Goal: Register for event/course

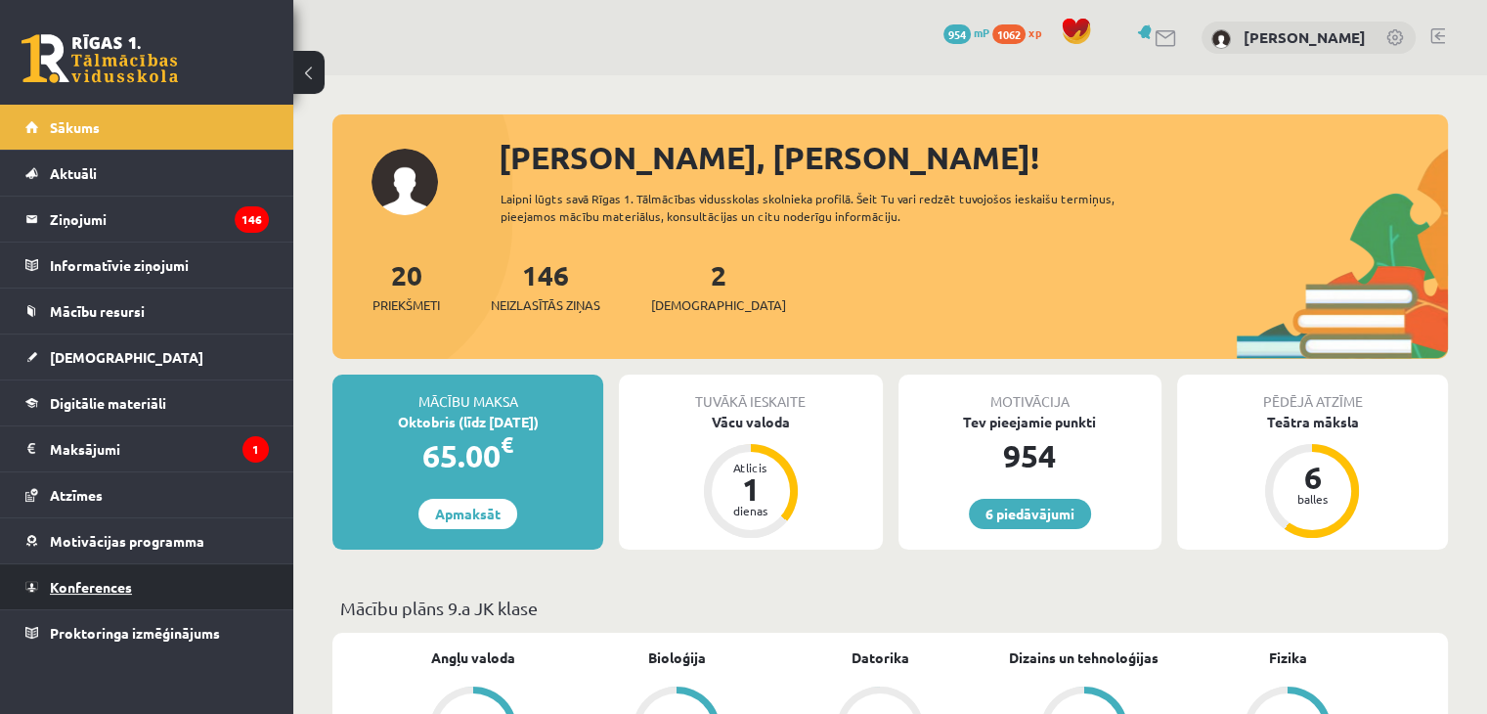
click at [119, 579] on span "Konferences" at bounding box center [91, 587] width 82 height 18
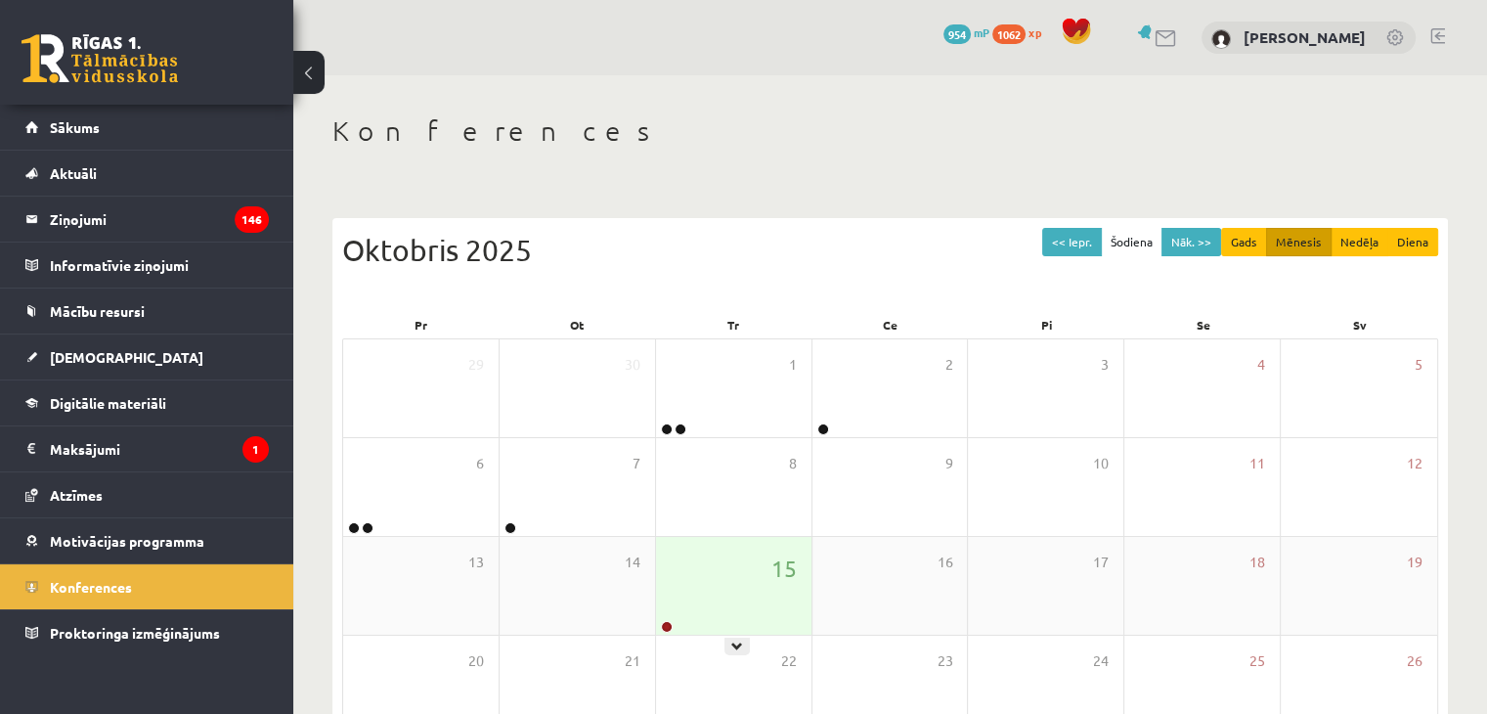
click at [751, 632] on div "15" at bounding box center [733, 586] width 155 height 98
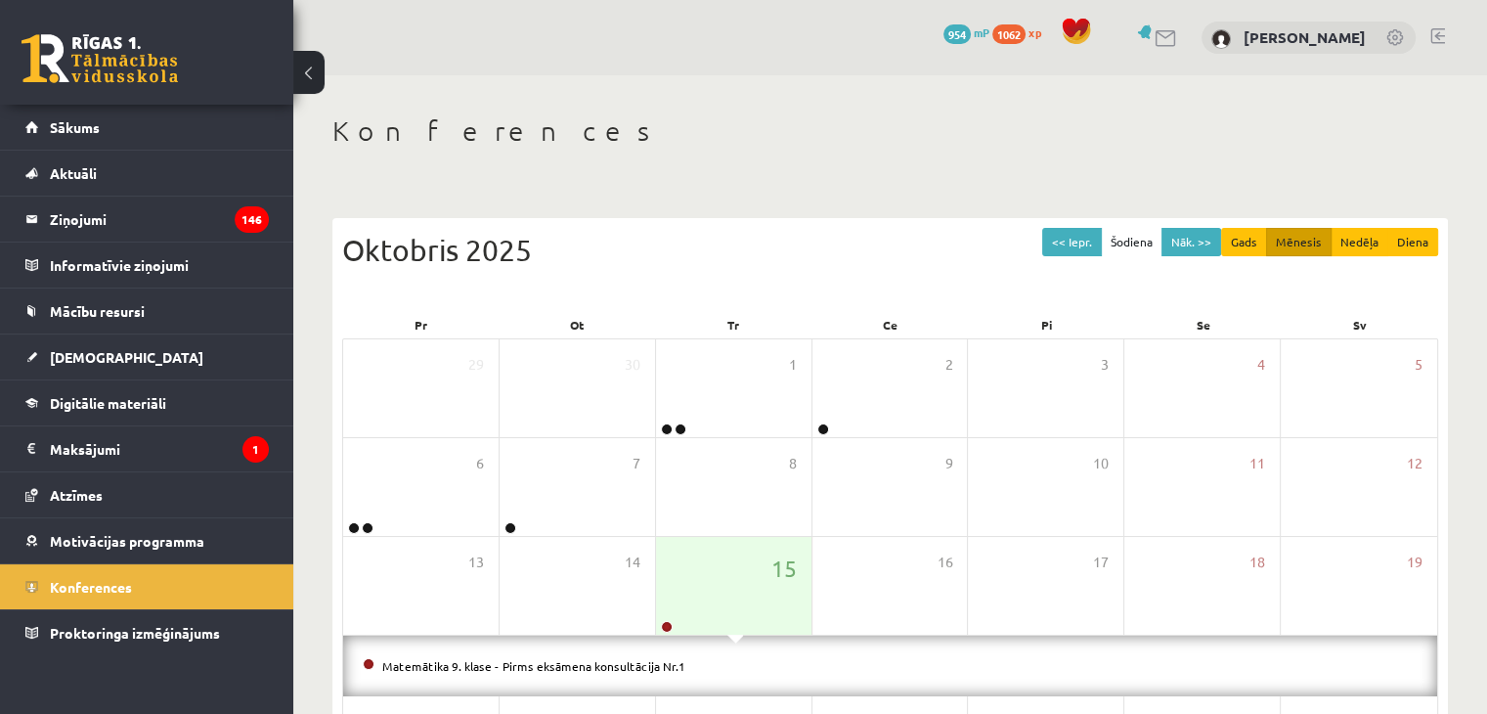
click at [508, 672] on li "Matemātika 9. klase - Pirms eksāmena konsultācija Nr.1" at bounding box center [890, 666] width 1055 height 22
click at [507, 672] on li "Matemātika 9. klase - Pirms eksāmena konsultācija Nr.1" at bounding box center [890, 666] width 1055 height 22
click at [506, 670] on link "Matemātika 9. klase - Pirms eksāmena konsultācija Nr.1" at bounding box center [533, 666] width 303 height 16
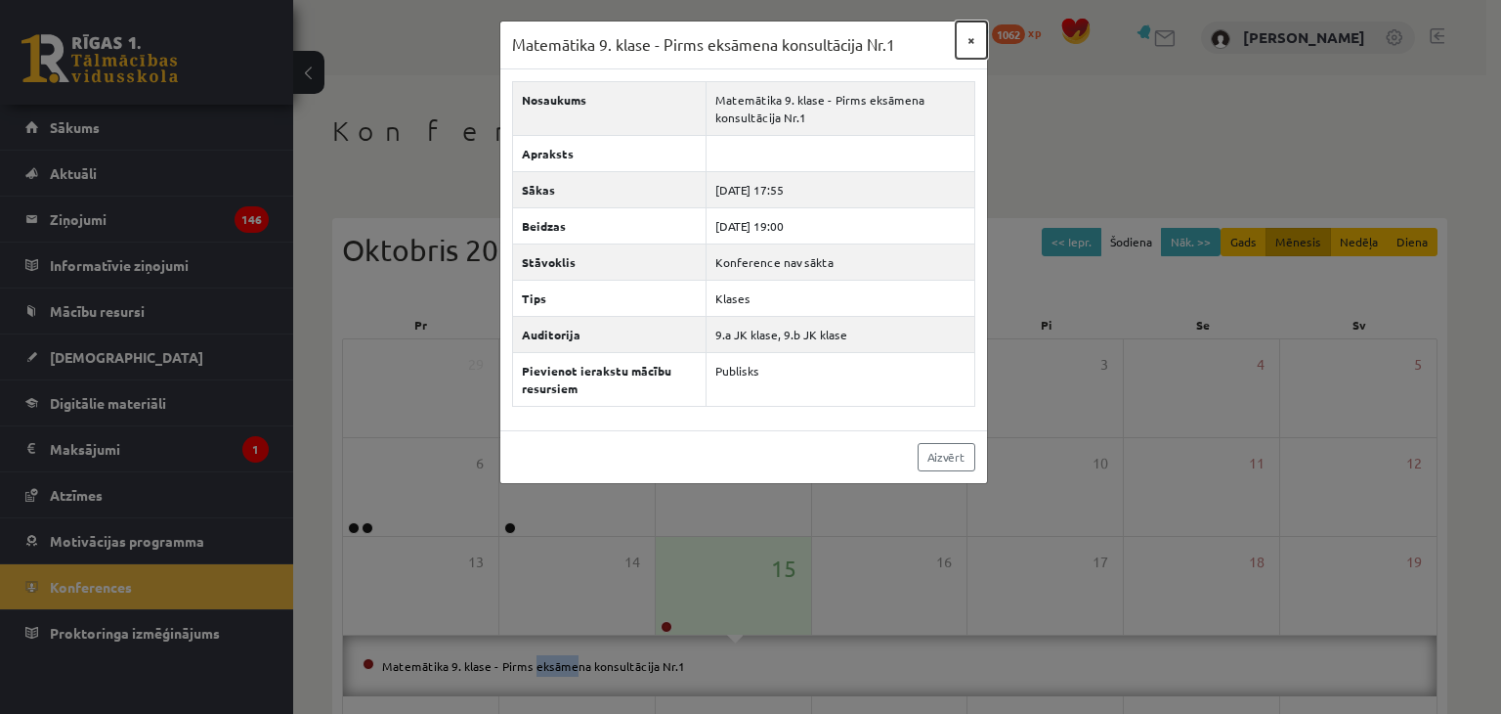
click at [969, 45] on button "×" at bounding box center [971, 40] width 31 height 37
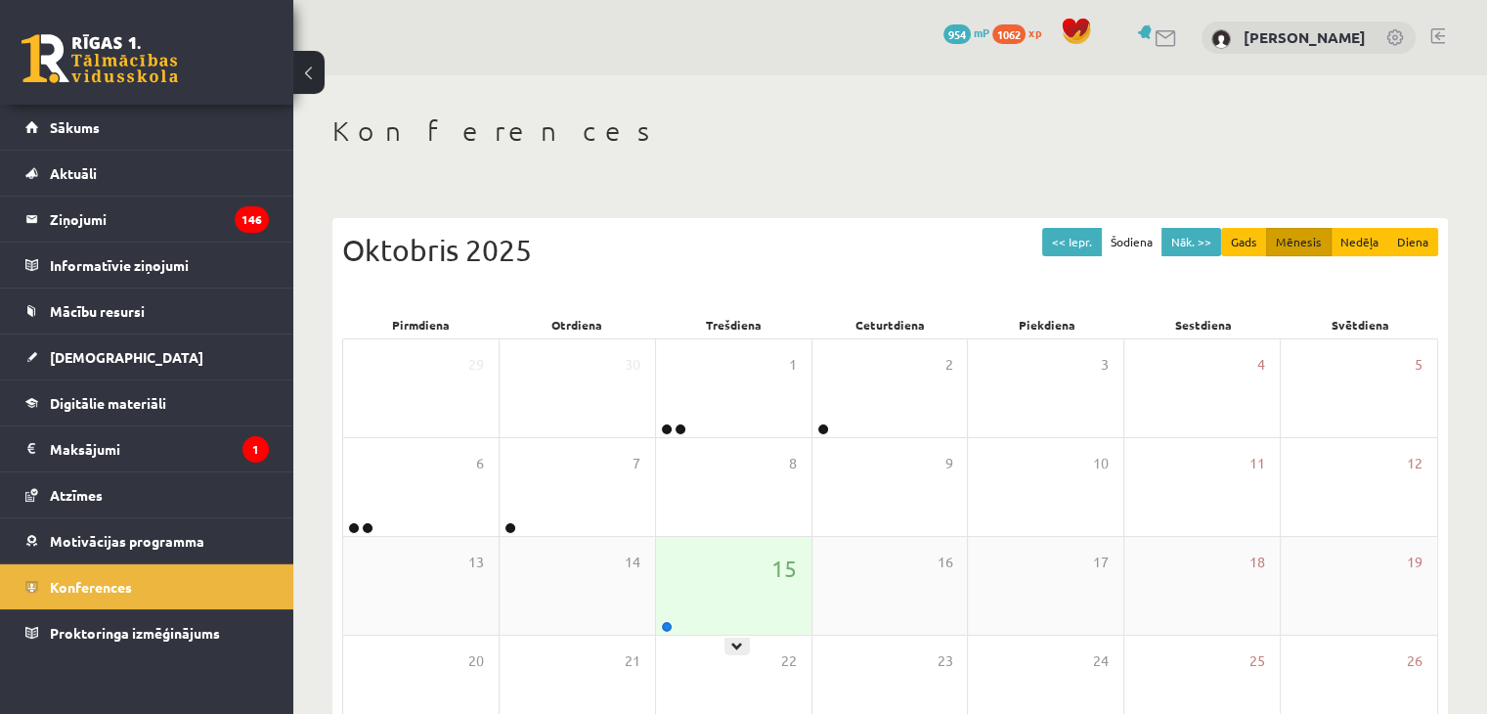
click at [709, 582] on div "15" at bounding box center [733, 586] width 155 height 98
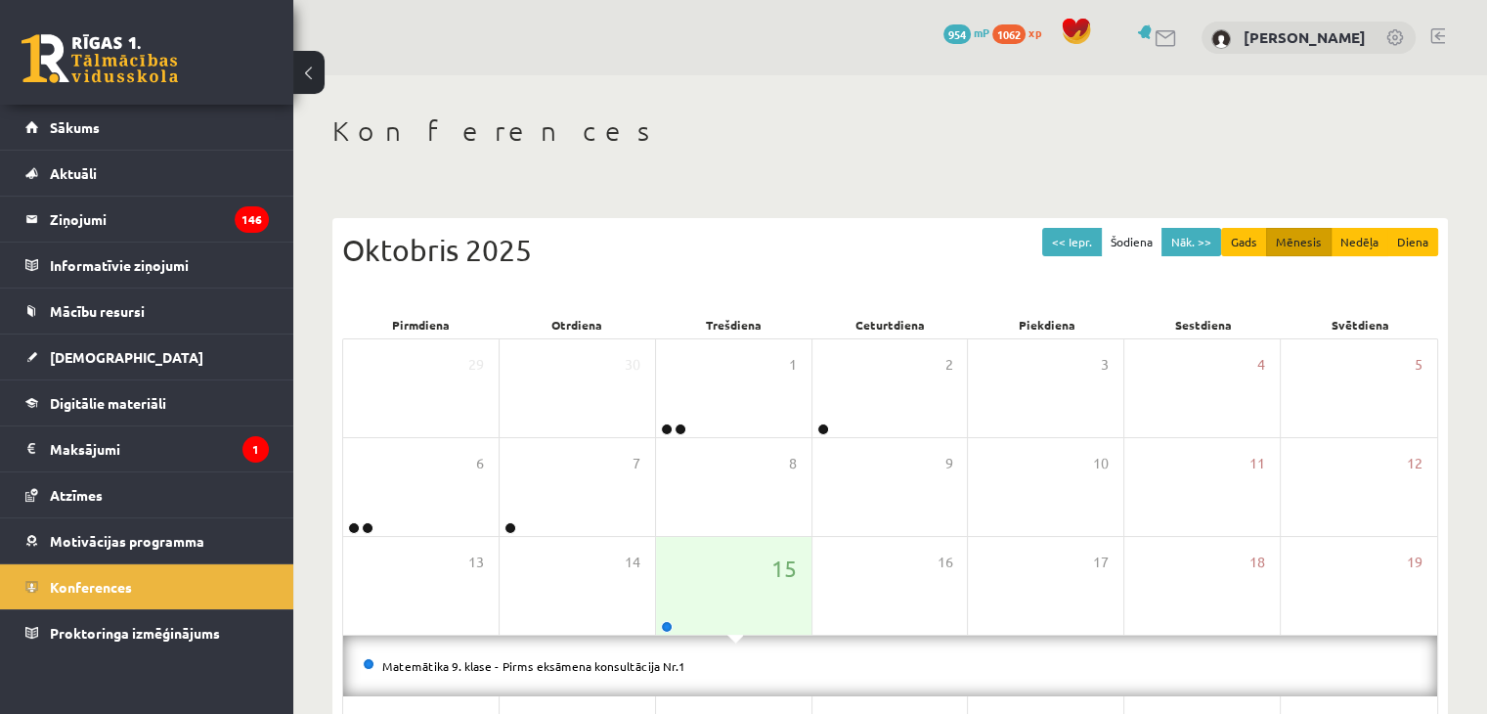
click at [556, 671] on li "Matemātika 9. klase - Pirms eksāmena konsultācija Nr.1" at bounding box center [890, 666] width 1055 height 22
click at [560, 665] on link "Matemātika 9. klase - Pirms eksāmena konsultācija Nr.1" at bounding box center [533, 666] width 303 height 16
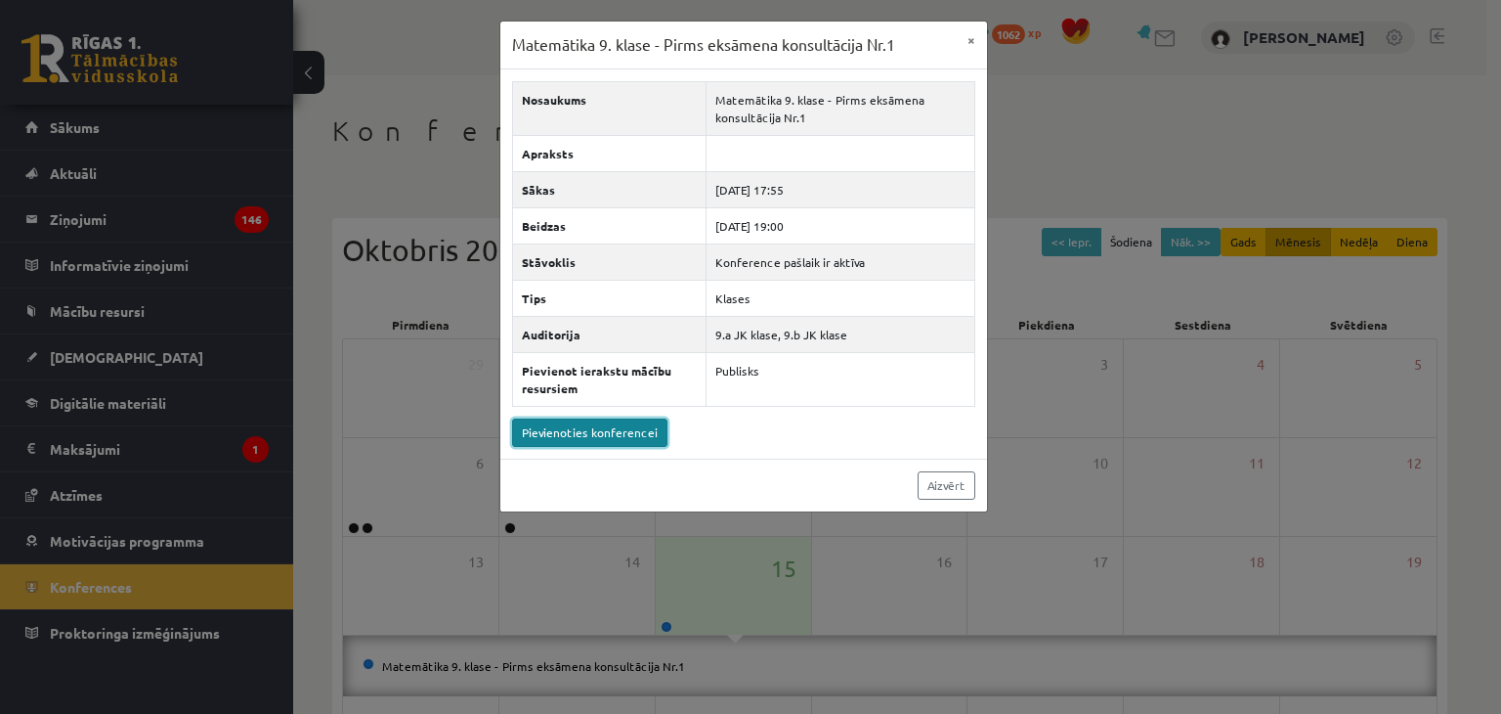
click at [626, 435] on link "Pievienoties konferencei" at bounding box center [589, 432] width 155 height 28
